Goal: Transaction & Acquisition: Download file/media

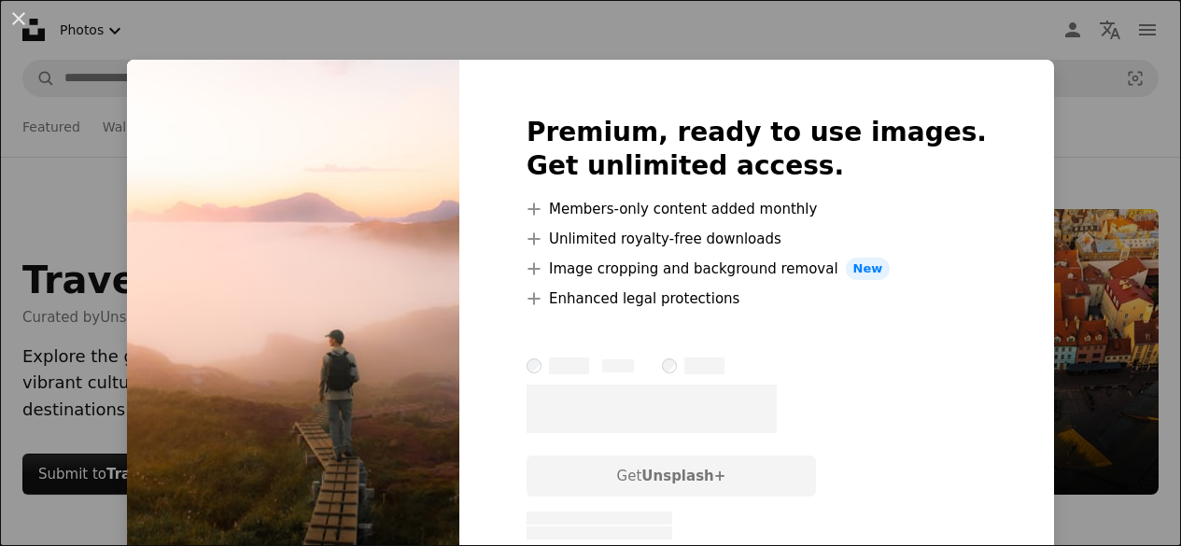
scroll to position [10112, 0]
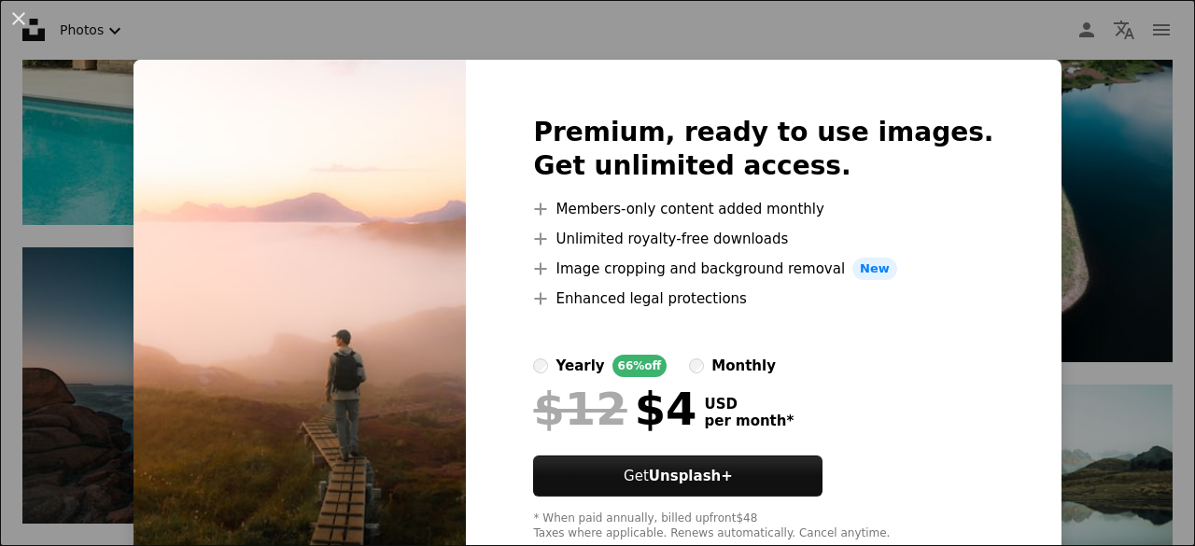
click at [1082, 123] on div "An X shape Premium, ready to use images. Get unlimited access. A plus sign Memb…" at bounding box center [597, 273] width 1195 height 546
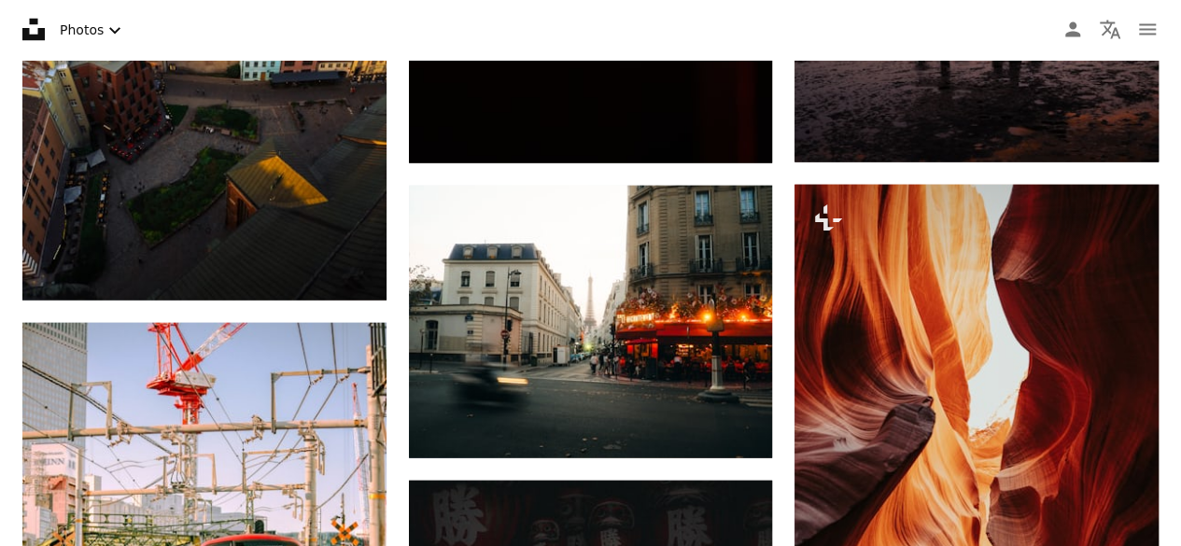
scroll to position [1965, 0]
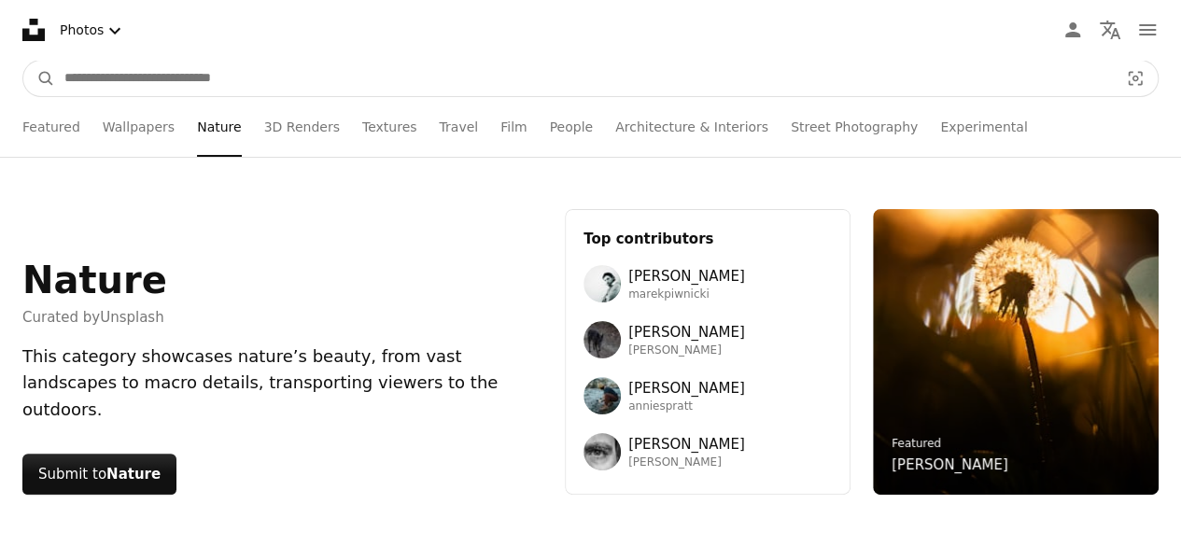
click at [159, 81] on input "Find visuals sitewide" at bounding box center [584, 78] width 1058 height 35
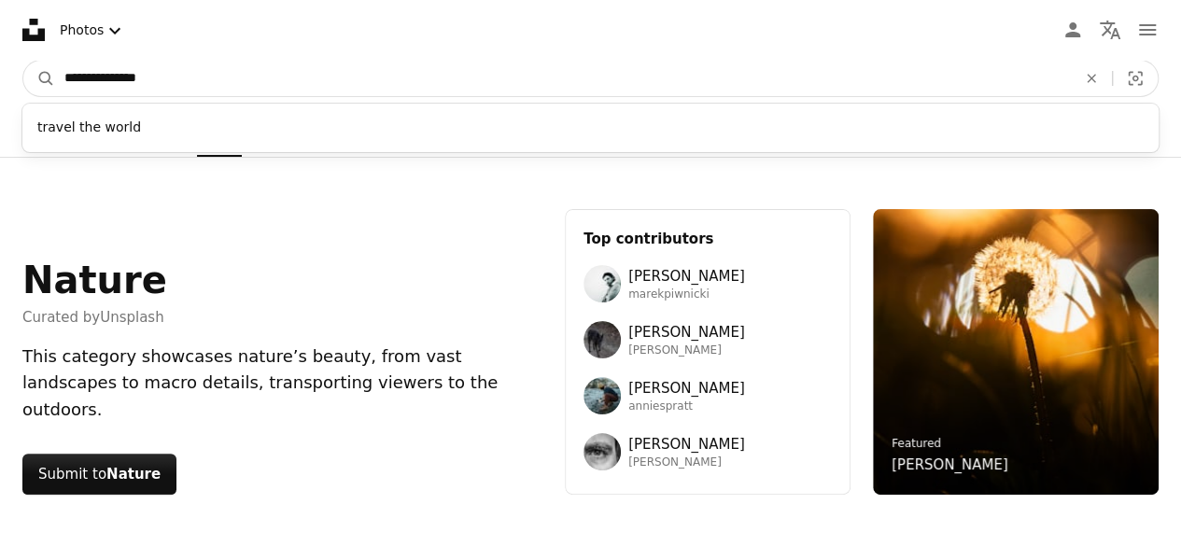
type input "**********"
click button "A magnifying glass" at bounding box center [39, 78] width 32 height 35
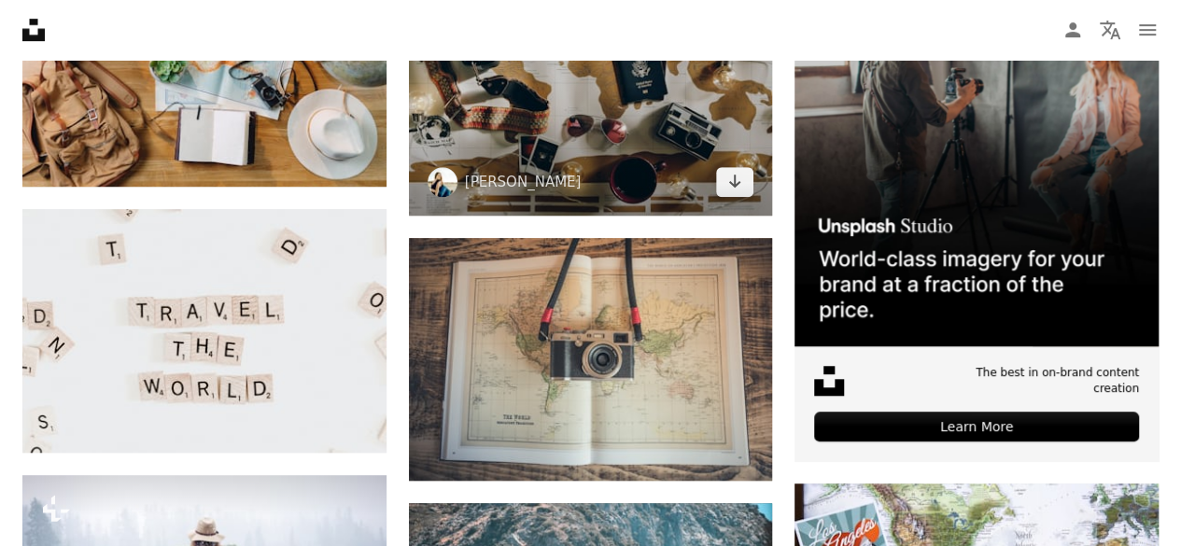
scroll to position [530, 0]
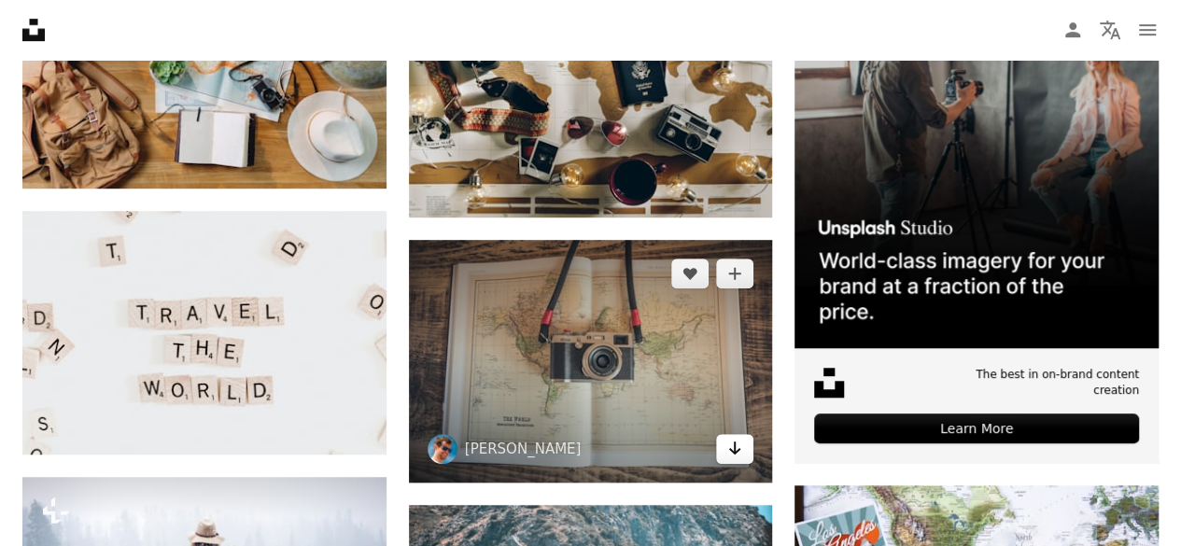
click at [727, 457] on icon "Arrow pointing down" at bounding box center [734, 448] width 15 height 22
